Goal: Task Accomplishment & Management: Use online tool/utility

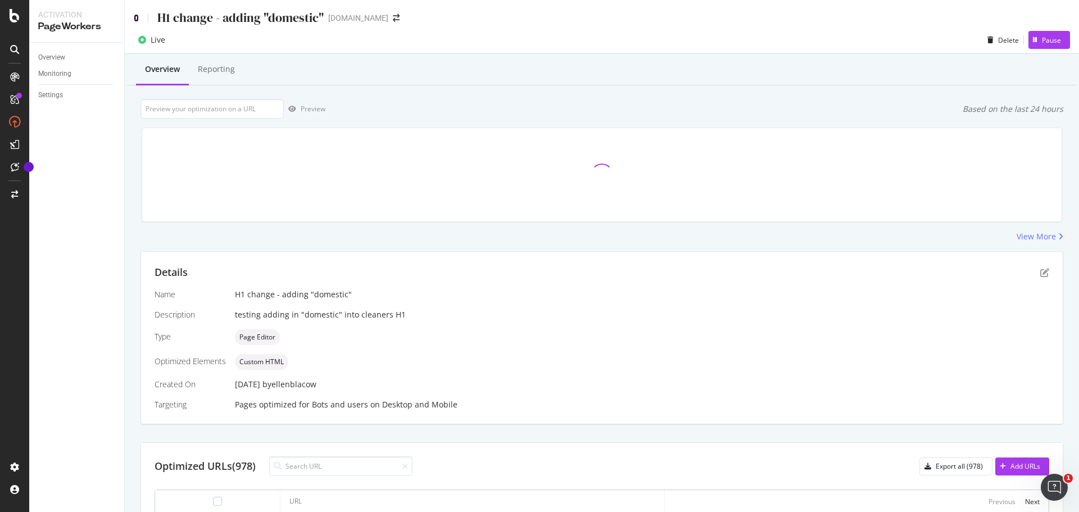
click at [137, 19] on icon at bounding box center [136, 18] width 5 height 8
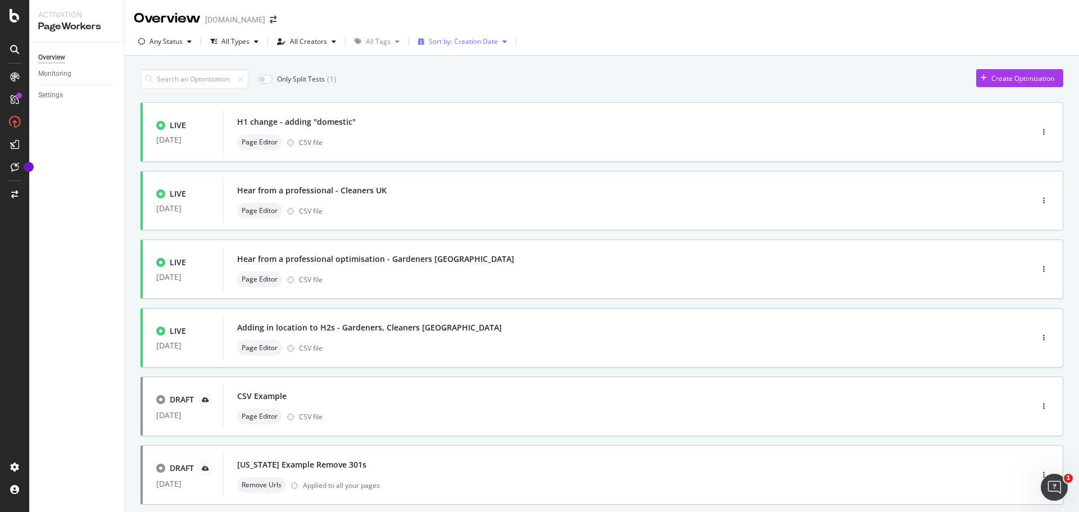
click at [458, 40] on div "Sort by: Creation Date" at bounding box center [463, 41] width 69 height 7
click at [476, 78] on div "Modification Date" at bounding box center [452, 79] width 56 height 10
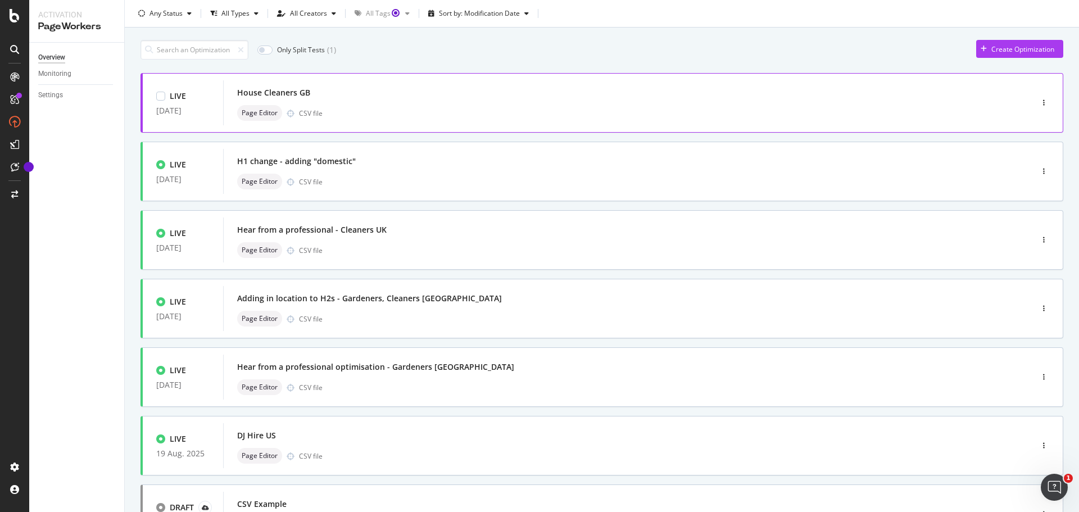
scroll to position [337, 0]
